Goal: Information Seeking & Learning: Learn about a topic

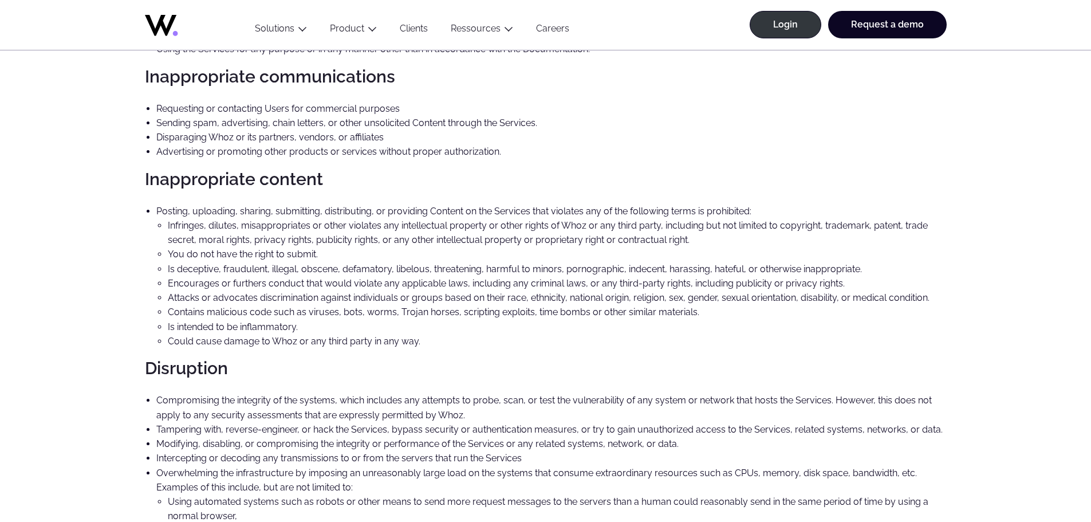
scroll to position [594, 0]
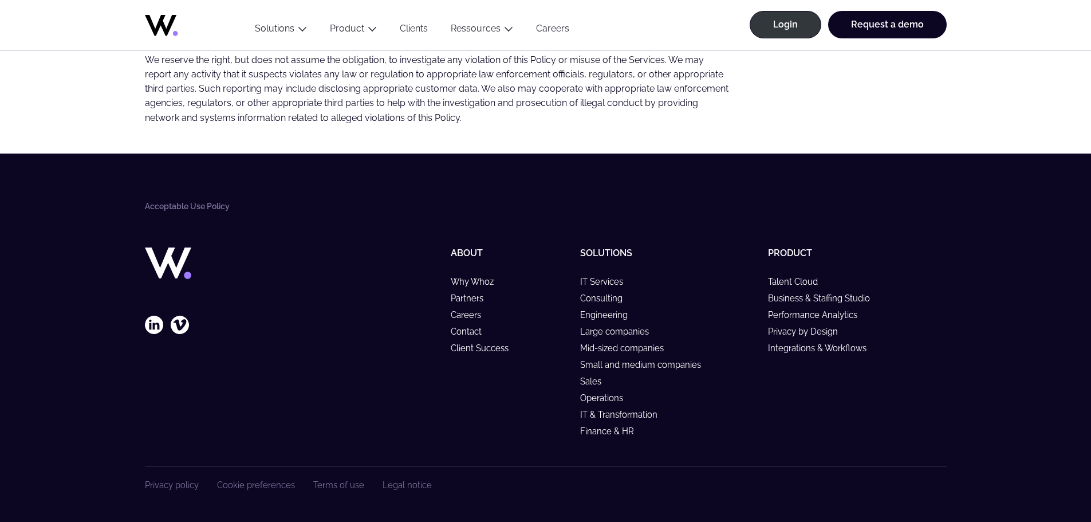
scroll to position [881, 0]
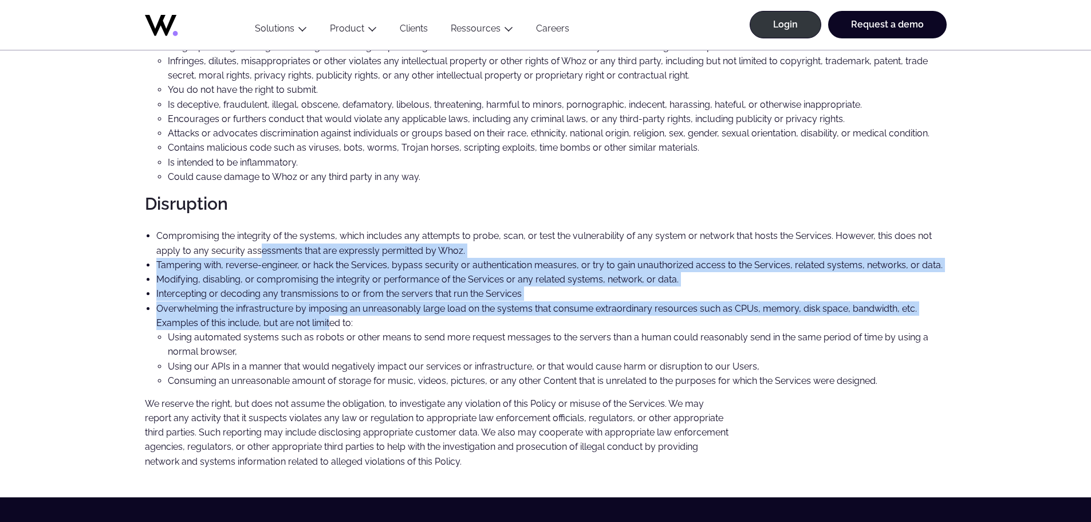
drag, startPoint x: 262, startPoint y: 245, endPoint x: 330, endPoint y: 320, distance: 102.2
click at [330, 320] on ul "Compromising the integrity of the systems, which includes any attempts to probe…" at bounding box center [546, 308] width 802 height 159
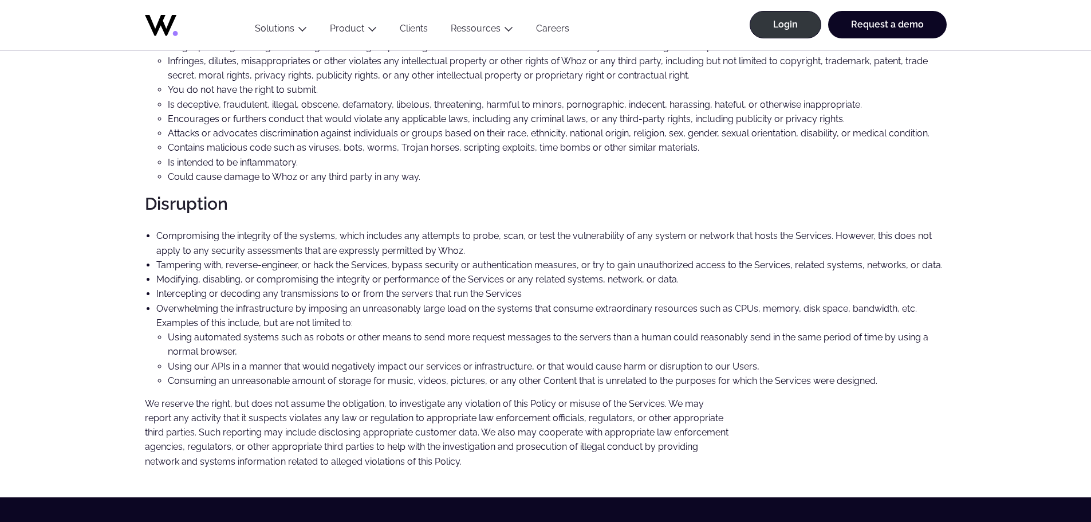
click at [291, 351] on li "Using automated systems such as robots or other means to send more request mess…" at bounding box center [557, 344] width 779 height 29
click at [315, 278] on li "Modifying, disabling, or compromising the integrity or performance of the Servi…" at bounding box center [551, 279] width 790 height 14
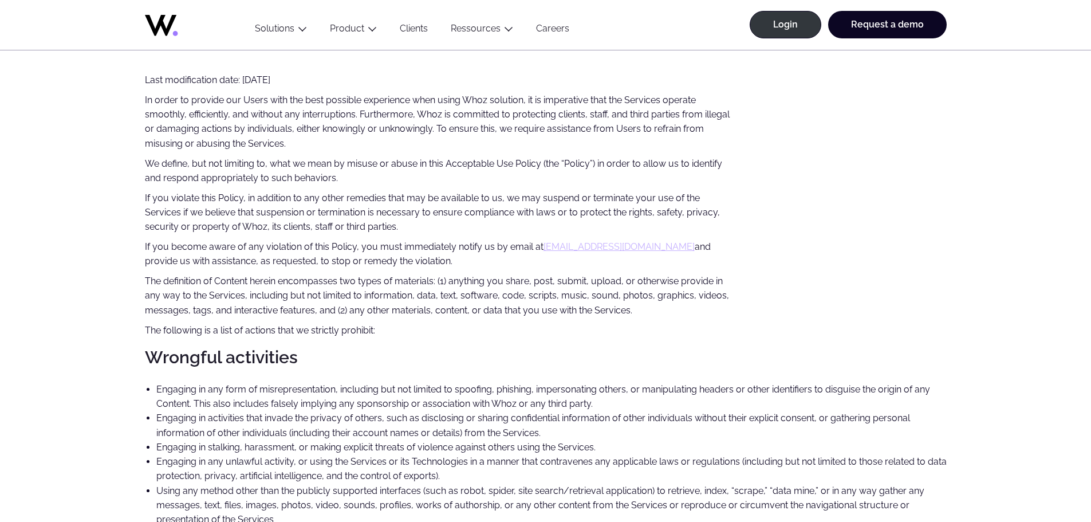
scroll to position [0, 0]
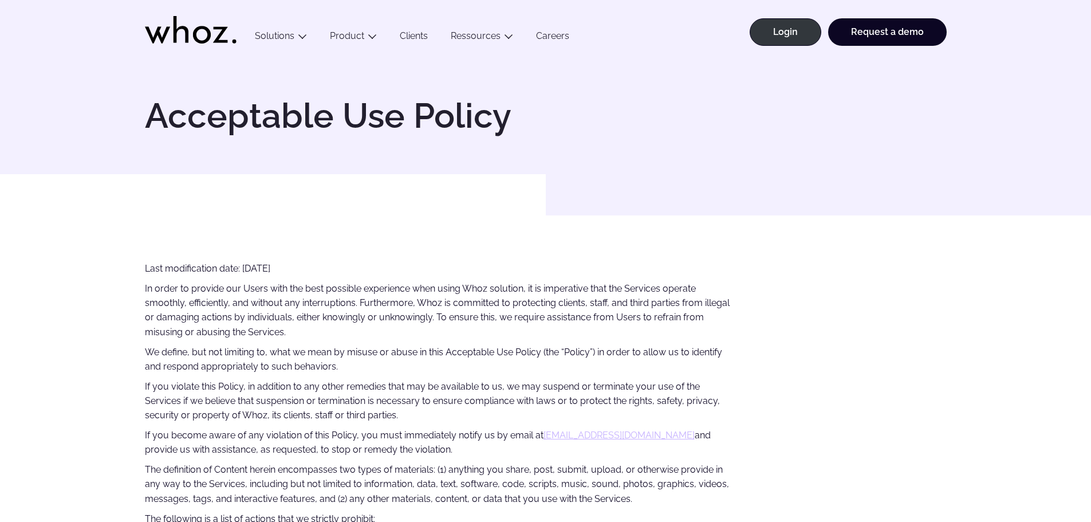
drag, startPoint x: 392, startPoint y: 251, endPoint x: 25, endPoint y: 250, distance: 367.1
click at [372, 242] on p at bounding box center [438, 242] width 586 height 17
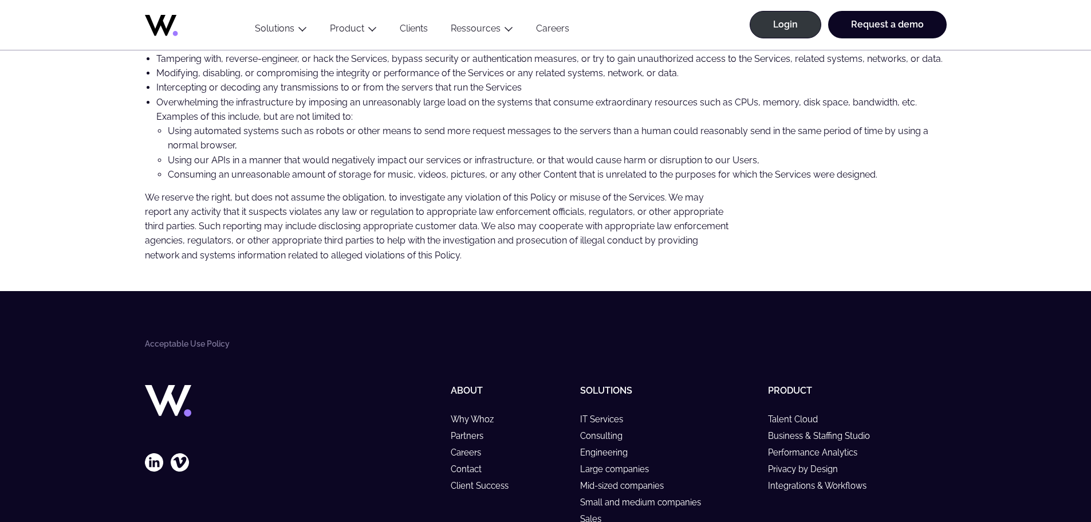
scroll to position [1088, 0]
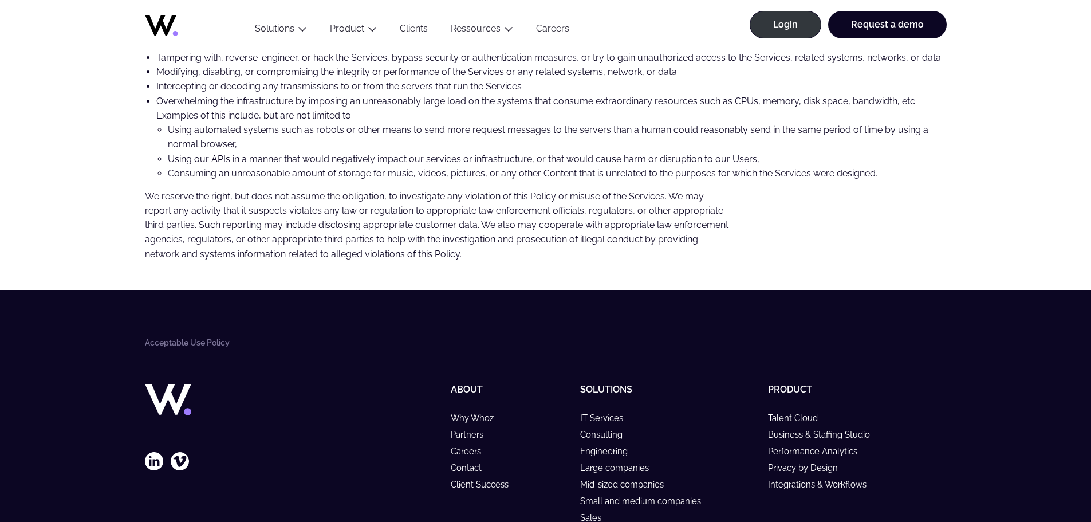
click at [368, 195] on p "We reserve the right, but does not assume the obligation, to investigate any vi…" at bounding box center [438, 225] width 586 height 72
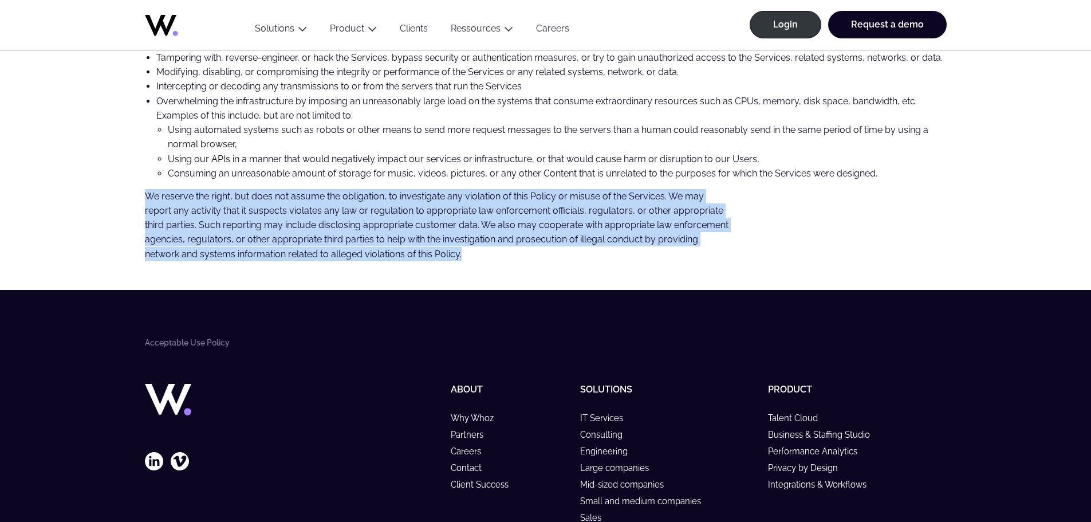
click at [368, 195] on p "We reserve the right, but does not assume the obligation, to investigate any vi…" at bounding box center [438, 225] width 586 height 72
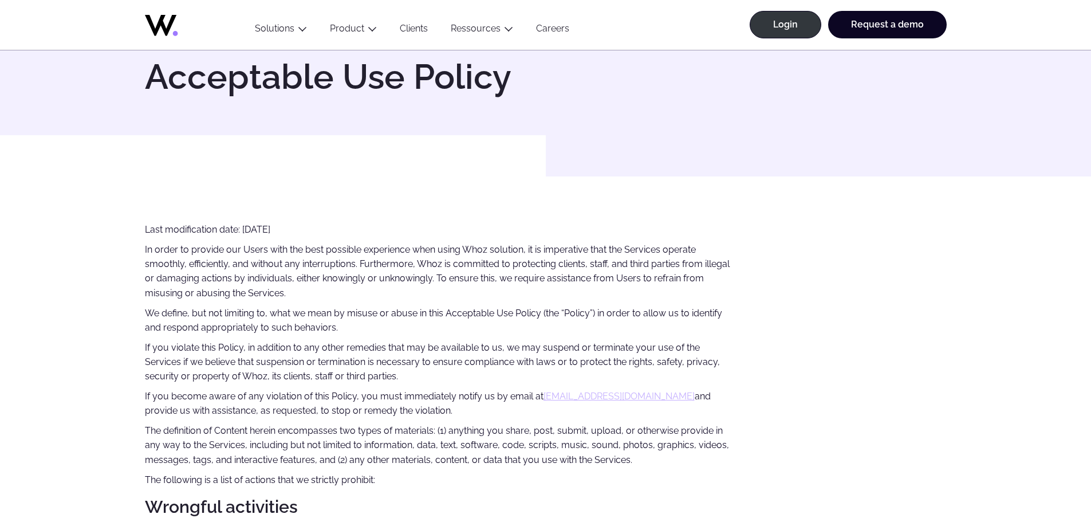
scroll to position [0, 0]
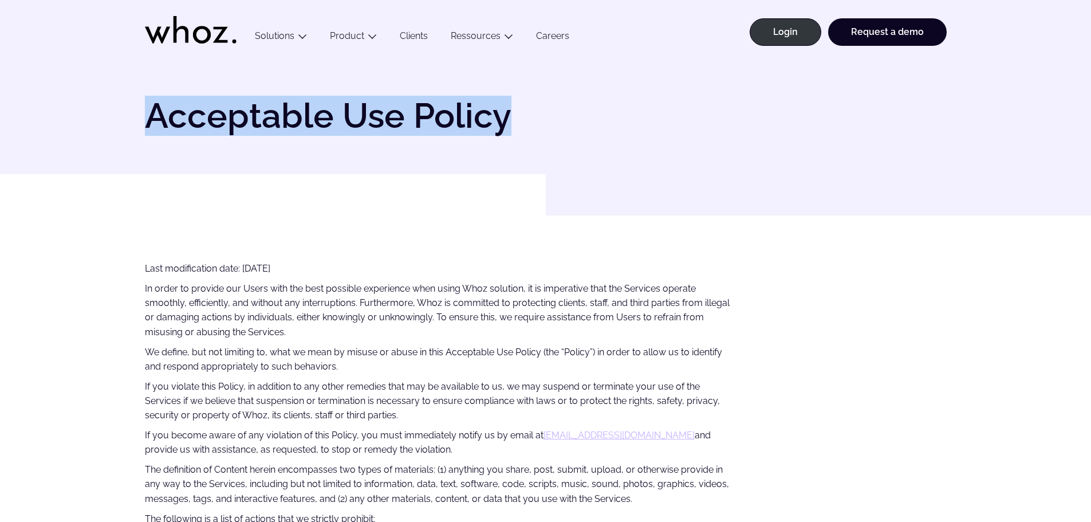
drag, startPoint x: 147, startPoint y: 118, endPoint x: 501, endPoint y: 117, distance: 353.9
click at [501, 117] on h1 "Acceptable Use Policy" at bounding box center [342, 116] width 395 height 34
copy h1 "Acceptable Use Policy"
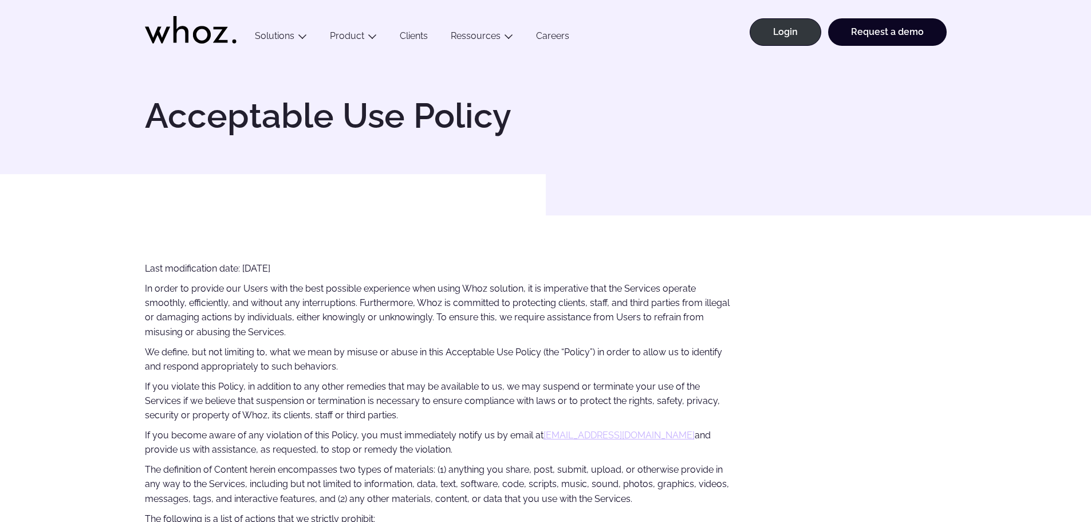
click at [163, 270] on p "Last modification date: [DATE]" at bounding box center [438, 268] width 586 height 14
